Goal: Task Accomplishment & Management: Use online tool/utility

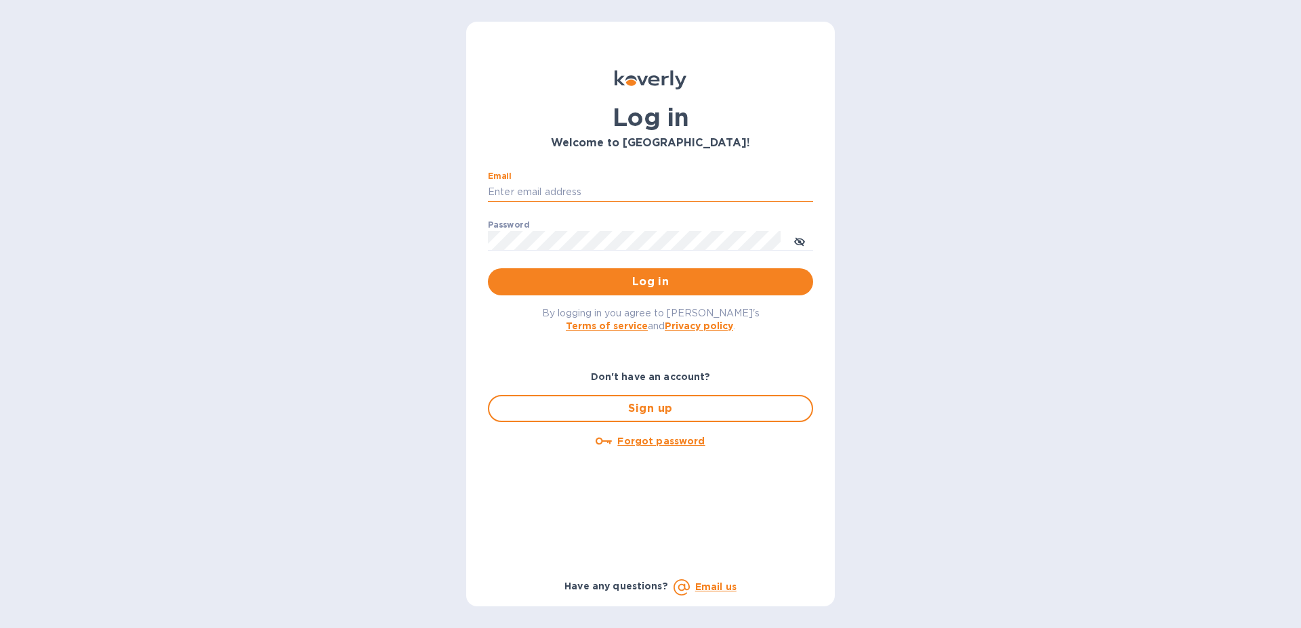
click at [526, 190] on input "Email" at bounding box center [650, 192] width 325 height 20
type input "[EMAIL_ADDRESS][DOMAIN_NAME]"
click at [639, 277] on span "Log in" at bounding box center [650, 282] width 303 height 16
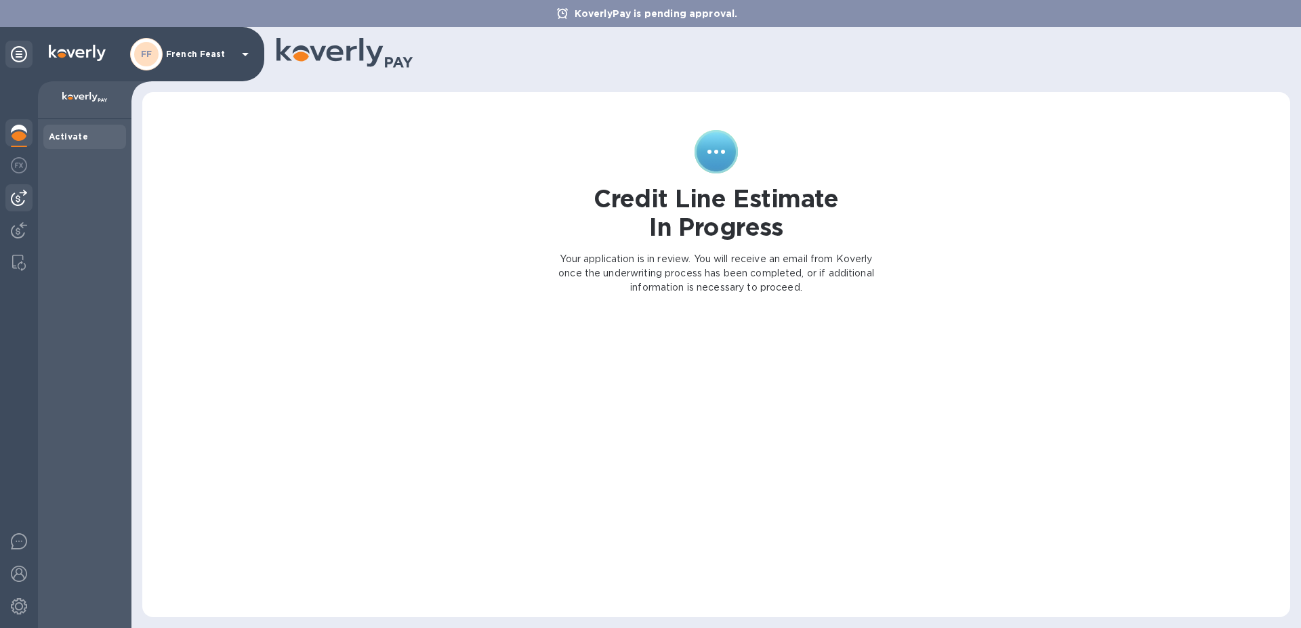
click at [19, 198] on img at bounding box center [19, 198] width 16 height 16
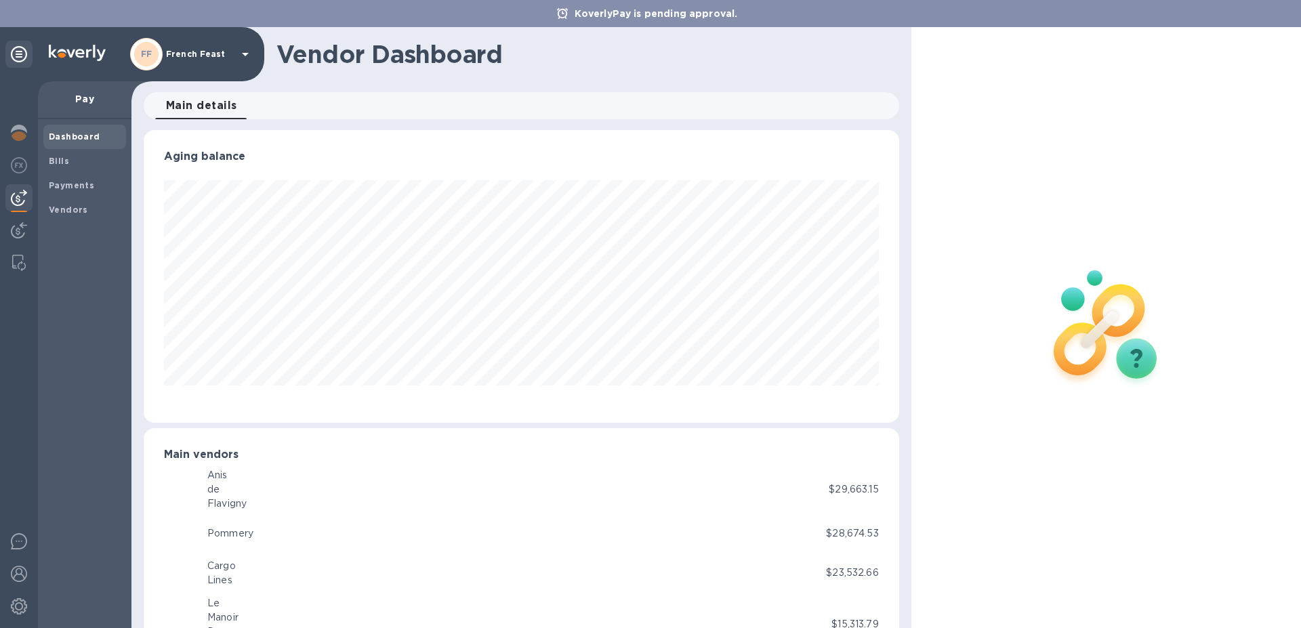
scroll to position [677113, 676656]
click at [54, 161] on b "Bills" at bounding box center [59, 161] width 20 height 10
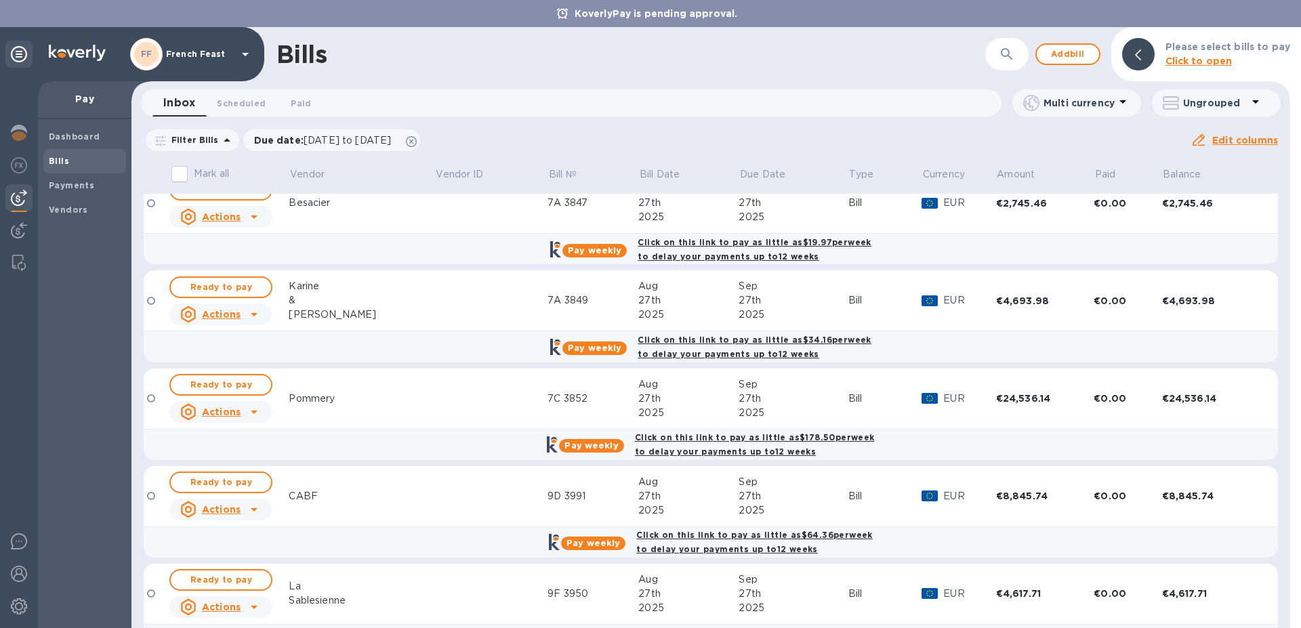
scroll to position [1441, 0]
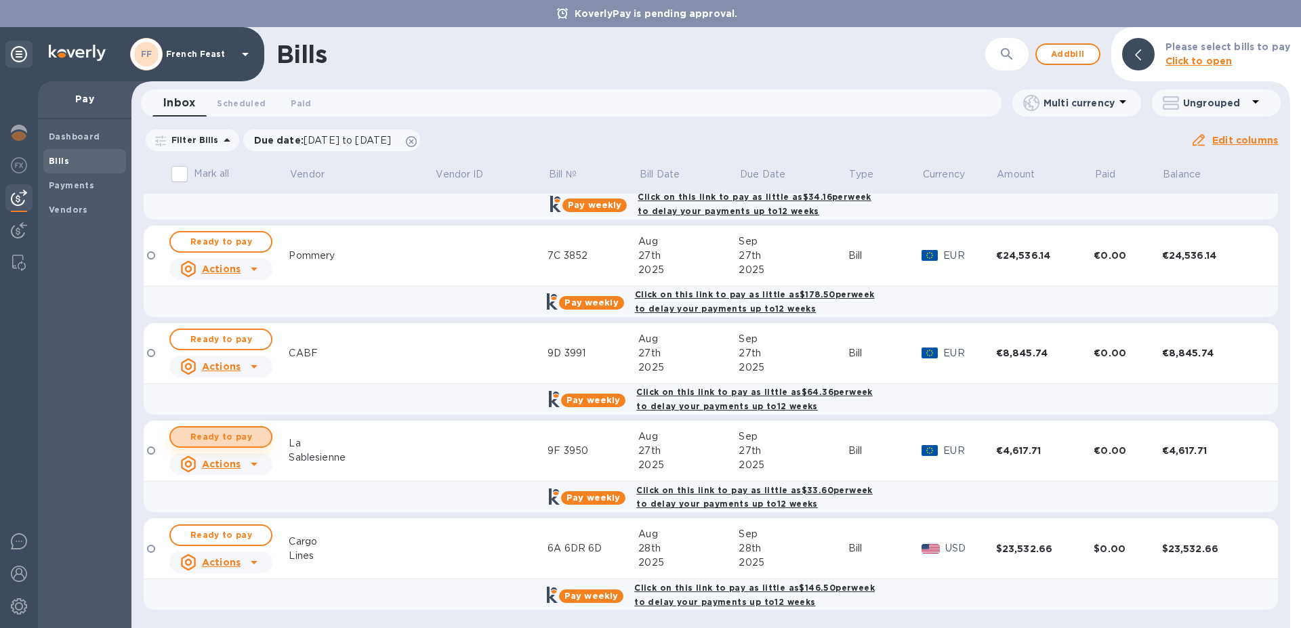
click at [217, 438] on span "Ready to pay" at bounding box center [221, 437] width 79 height 16
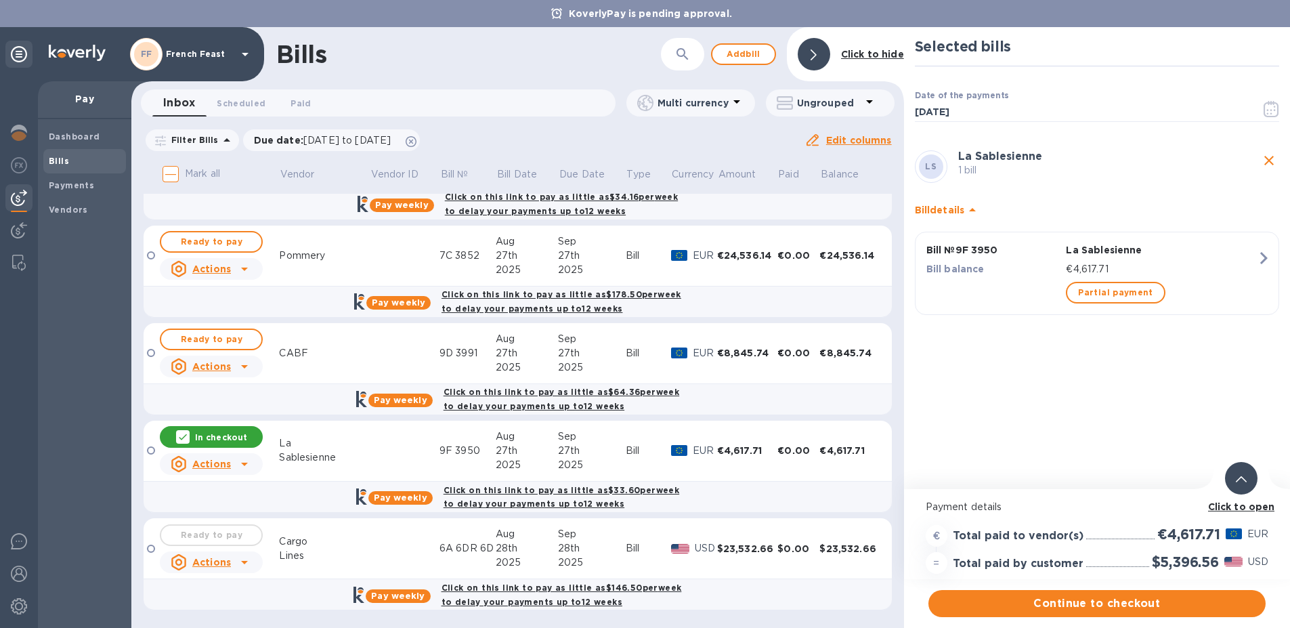
click at [1257, 504] on b "Click to open" at bounding box center [1241, 506] width 67 height 11
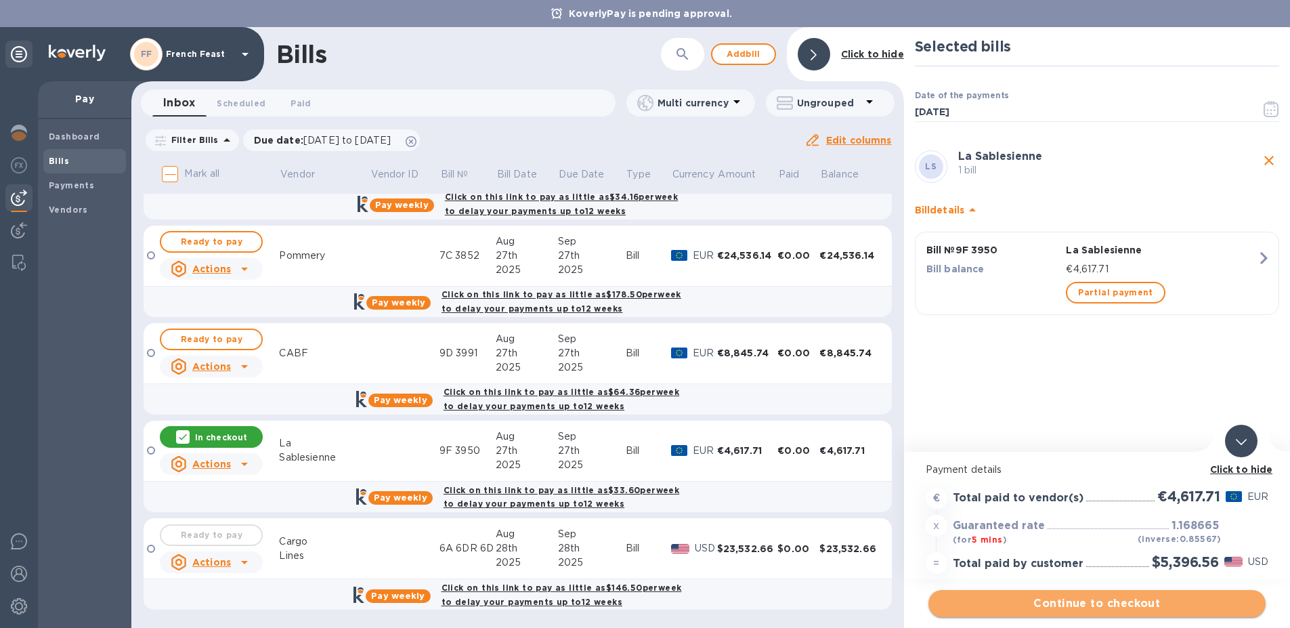
click at [1097, 600] on span "Continue to checkout" at bounding box center [1098, 603] width 316 height 16
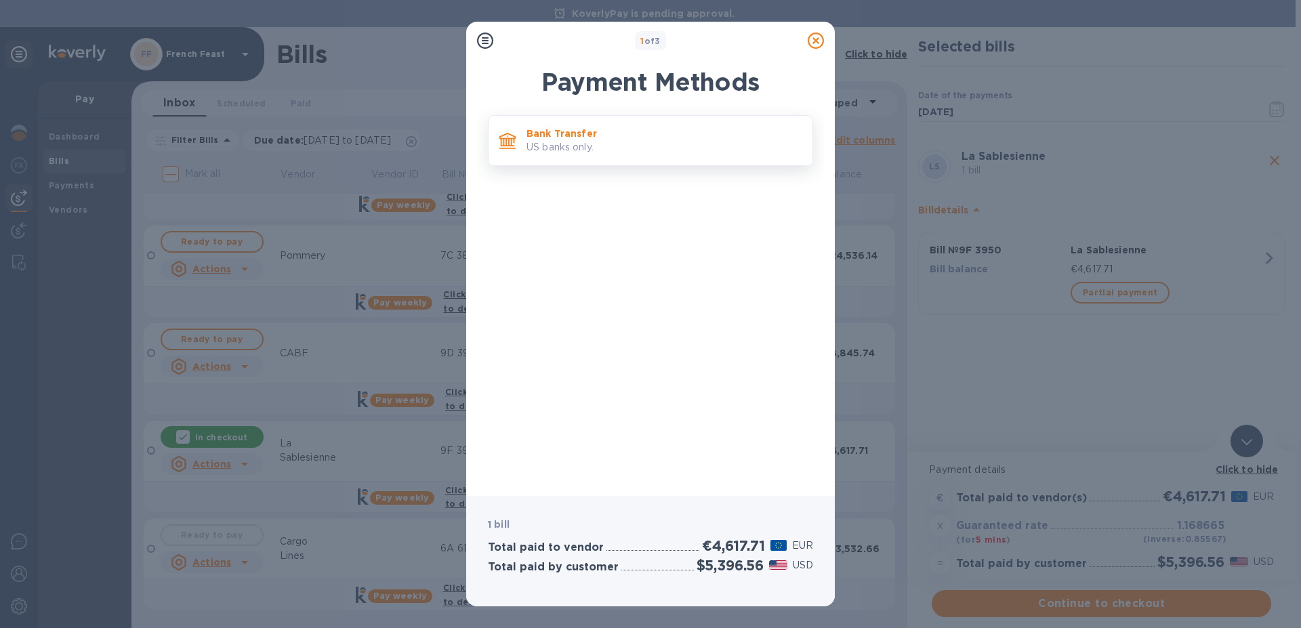
click at [567, 142] on p "US banks only." at bounding box center [663, 147] width 275 height 14
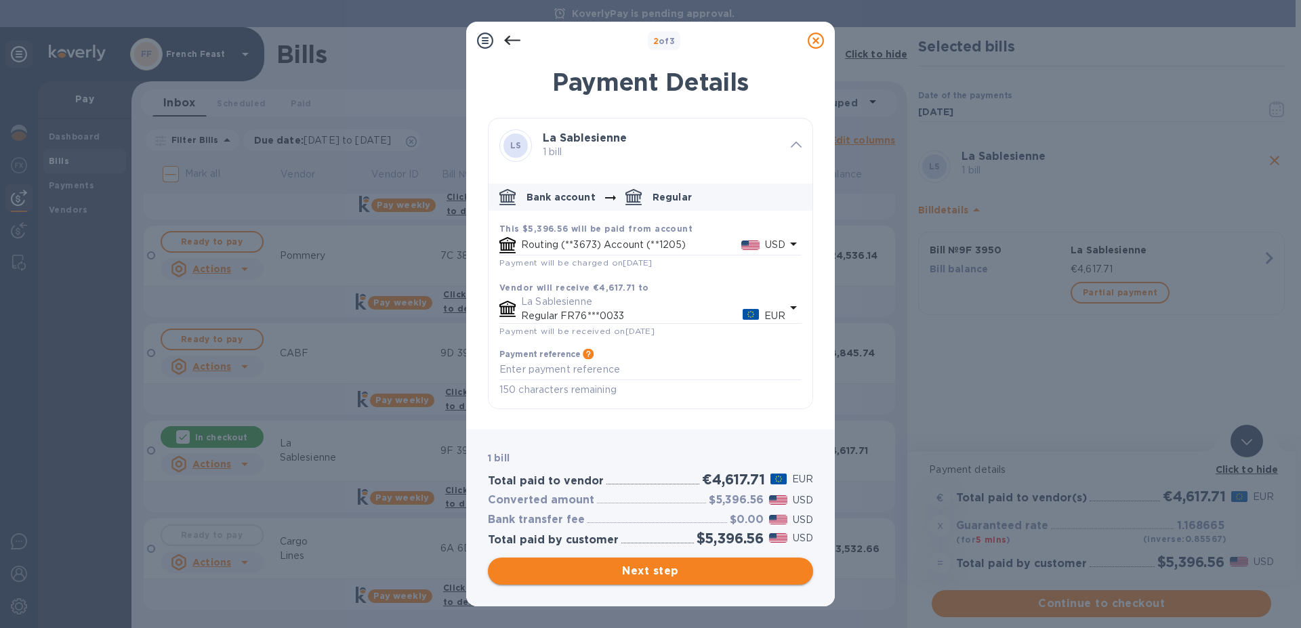
click at [658, 569] on span "Next step" at bounding box center [650, 571] width 303 height 16
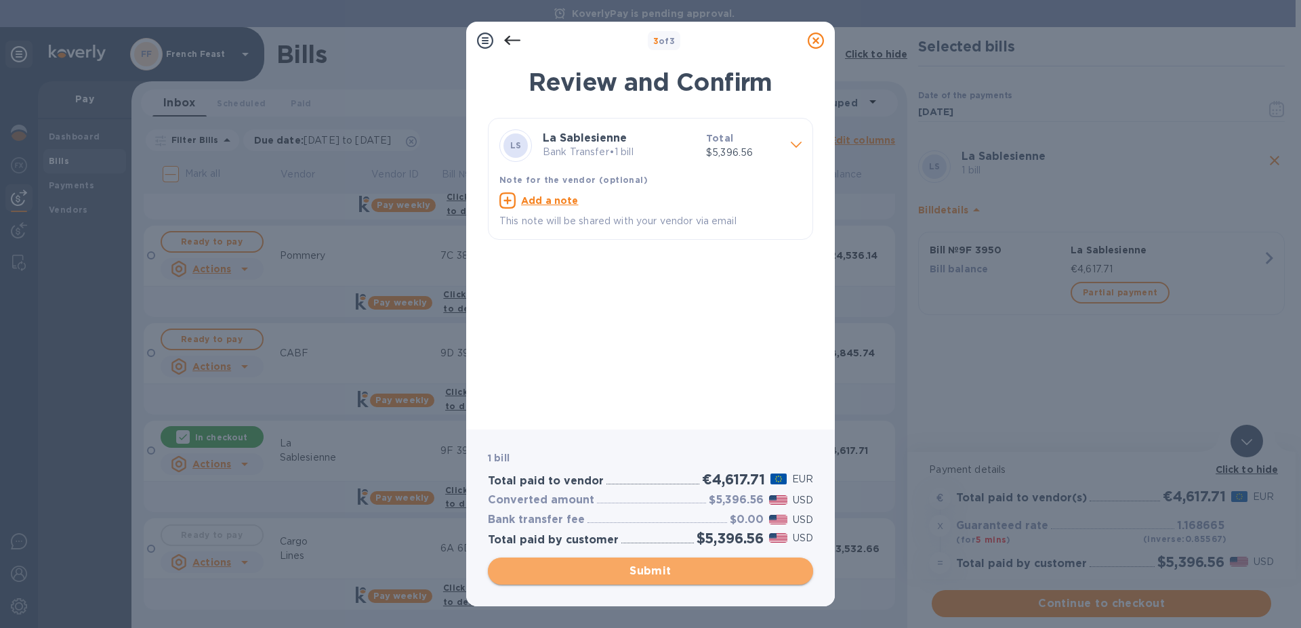
click at [658, 569] on span "Submit" at bounding box center [650, 571] width 303 height 16
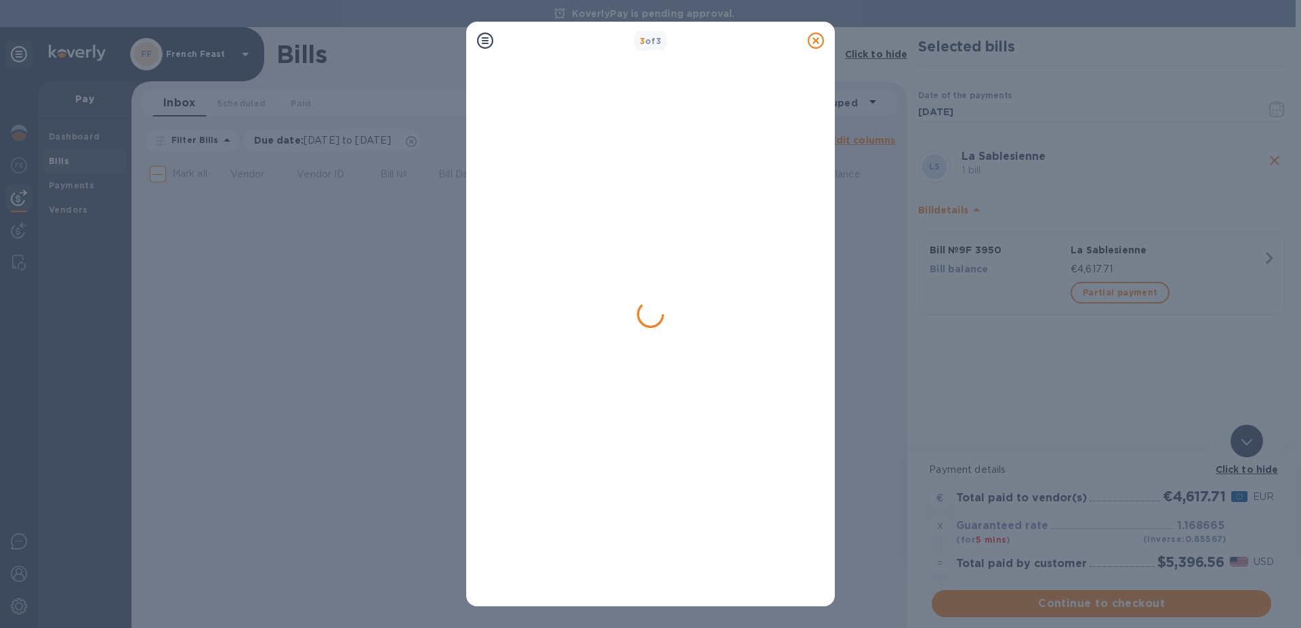
scroll to position [0, 0]
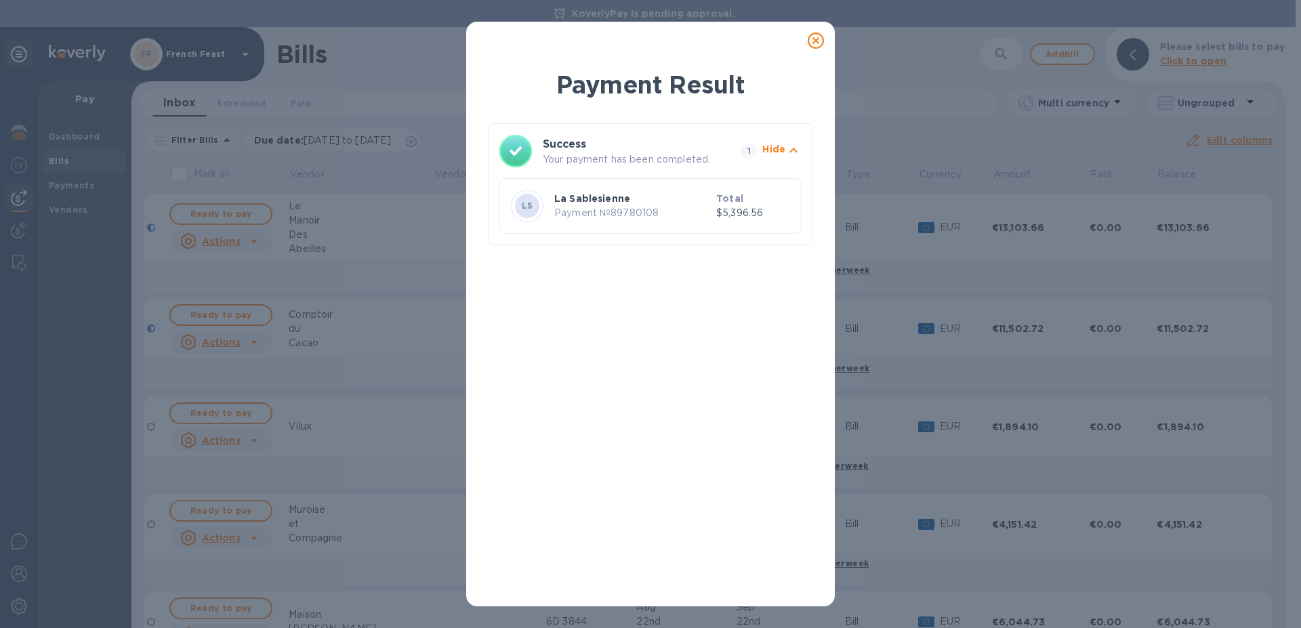
click at [817, 39] on icon at bounding box center [815, 41] width 16 height 16
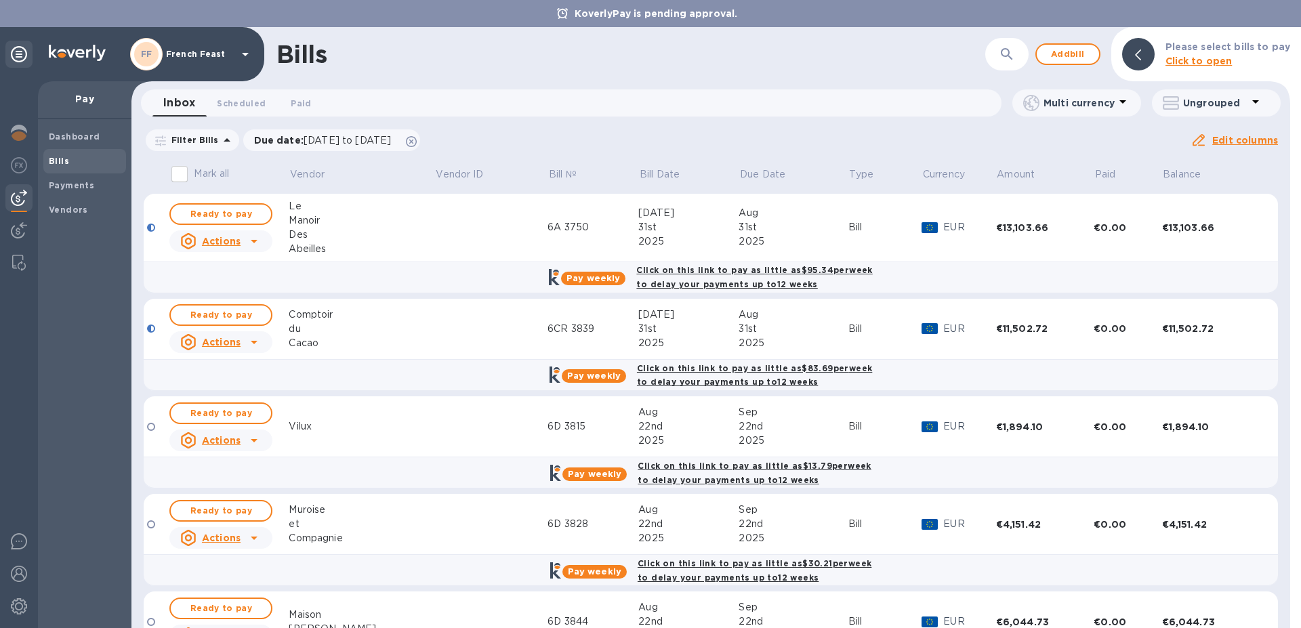
click at [812, 16] on div "KoverlyPay is pending approval." at bounding box center [650, 13] width 1301 height 27
click at [824, 11] on div "KoverlyPay is pending approval." at bounding box center [650, 13] width 1301 height 27
